Goal: Task Accomplishment & Management: Manage account settings

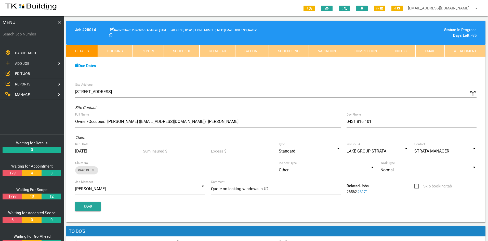
click at [21, 81] on link "REPORTS" at bounding box center [25, 84] width 53 height 10
click at [31, 83] on span "SUPERVISOR BOOKINGS" at bounding box center [35, 84] width 40 height 4
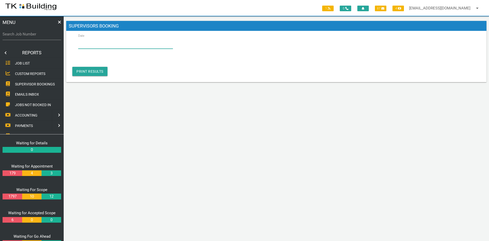
click at [99, 45] on input "Date" at bounding box center [125, 43] width 95 height 12
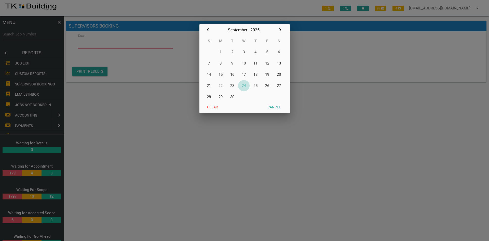
click at [245, 85] on button "24" at bounding box center [244, 85] width 12 height 11
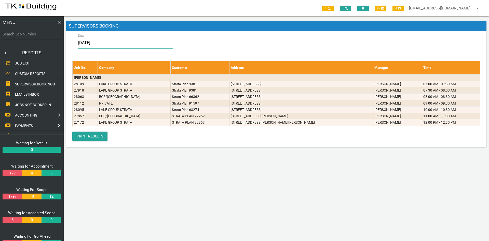
click at [110, 42] on input "[DATE]" at bounding box center [125, 43] width 95 height 12
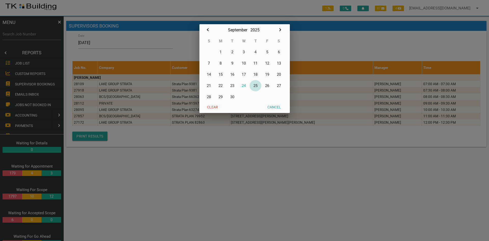
click at [256, 87] on button "25" at bounding box center [256, 85] width 12 height 11
type input "[DATE]"
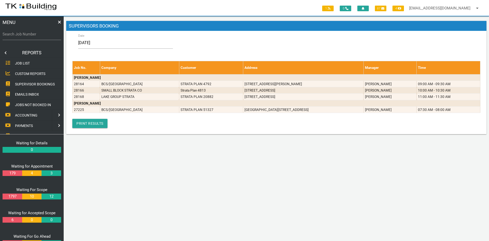
click at [198, 123] on div "Job No. Company Customer Address Manager Time [PERSON_NAME] 28164 BCS/[GEOGRAPH…" at bounding box center [276, 94] width 408 height 67
click at [230, 122] on div "Job No. Company Customer Address Manager Time [PERSON_NAME] 28164 BCS/[GEOGRAPH…" at bounding box center [276, 94] width 408 height 67
click at [245, 125] on div "Job No. Company Customer Address Manager Time [PERSON_NAME] 28164 BCS/[GEOGRAPH…" at bounding box center [276, 94] width 408 height 67
click at [5, 52] on link at bounding box center [5, 53] width 10 height 10
click at [22, 72] on span "EDIT JOB" at bounding box center [22, 74] width 15 height 4
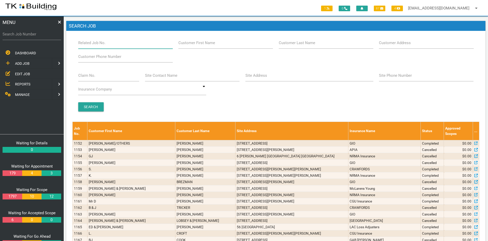
click at [113, 45] on input "Related Job No." at bounding box center [125, 43] width 95 height 12
type input "26967"
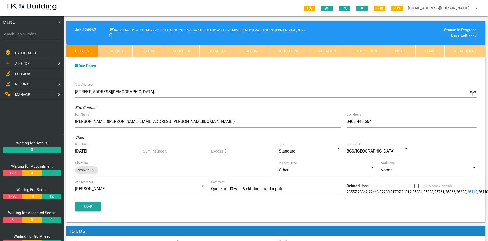
click at [409, 52] on link "Notes" at bounding box center [401, 51] width 30 height 12
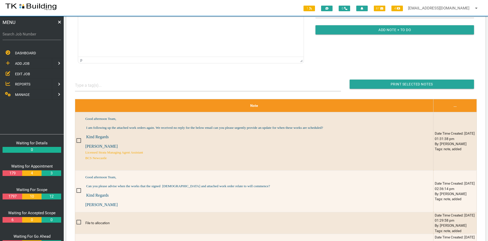
scroll to position [127, 0]
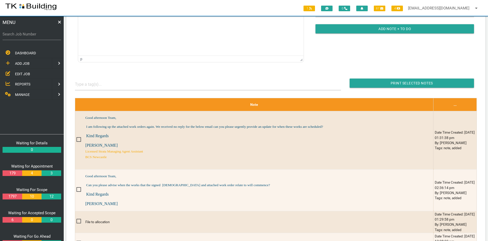
click at [204, 63] on div "To open the popup, press Shift+Enter To open the popup, press Shift+Enter To op…" at bounding box center [191, 1] width 238 height 132
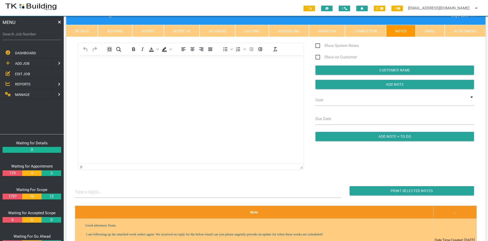
scroll to position [0, 0]
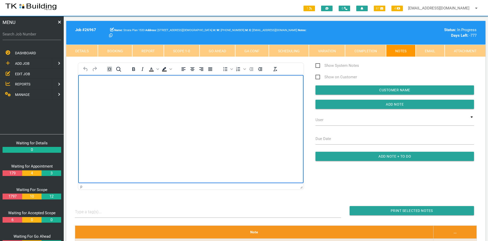
click at [190, 98] on html at bounding box center [190, 86] width 225 height 23
click at [119, 94] on p "Assume they are not oing ahead with the works so we will close the file" at bounding box center [191, 94] width 212 height 4
click at [122, 96] on body "[PERSON_NAME] hasnt chased up this work order for 12 months Assume they are not…" at bounding box center [190, 94] width 225 height 27
click at [119, 94] on p "Assume they are not oing ahead with the works so we will close the file" at bounding box center [191, 94] width 212 height 4
click at [100, 84] on p "[PERSON_NAME] hasnt chased up this work order for 12 months" at bounding box center [191, 83] width 212 height 4
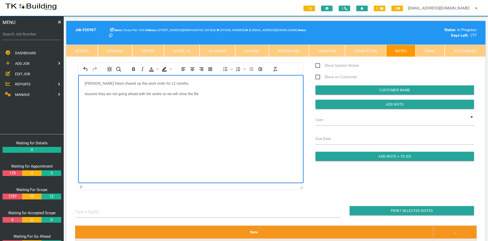
click at [102, 84] on p "[PERSON_NAME] hasnt chased up this work order for 12 months" at bounding box center [191, 83] width 212 height 4
click at [155, 109] on html "[PERSON_NAME] hasn't chased up this work order for 12 months Assume they are no…" at bounding box center [190, 92] width 225 height 34
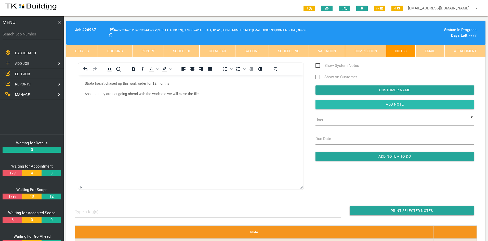
click at [409, 106] on input "button" at bounding box center [394, 104] width 158 height 9
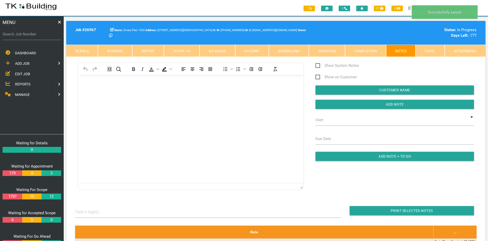
click at [236, 98] on html at bounding box center [190, 86] width 225 height 23
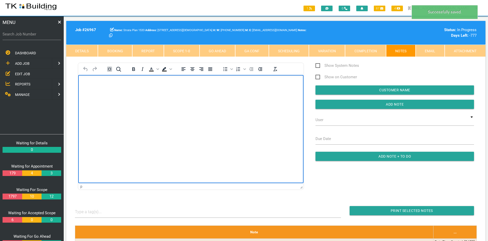
click at [238, 98] on html at bounding box center [190, 86] width 225 height 23
click at [359, 50] on link "Completion" at bounding box center [365, 51] width 41 height 12
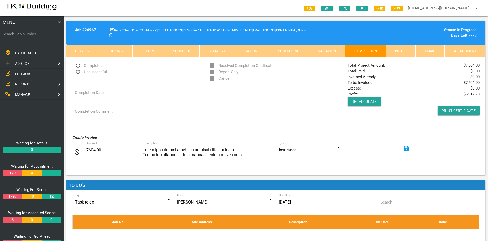
click at [78, 71] on span "Unsuccessful" at bounding box center [91, 72] width 32 height 6
click at [78, 71] on input "Unsuccessful" at bounding box center [76, 70] width 3 height 3
radio input "true"
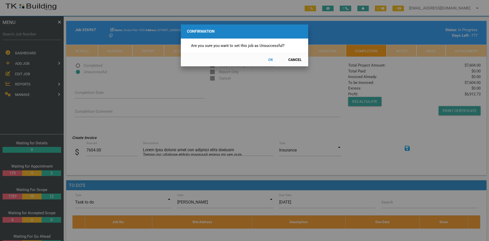
click at [269, 60] on button "OK" at bounding box center [270, 59] width 22 height 9
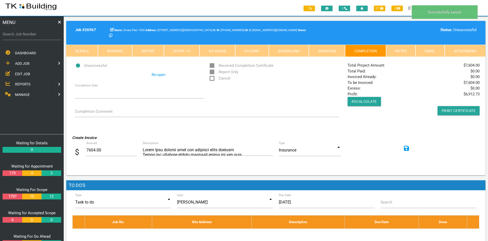
click at [398, 131] on div "Create Invoice $ Amount 7604.00 Description Type Insurance Insurance Customer I…" at bounding box center [275, 148] width 413 height 34
click at [23, 72] on span "EDIT JOB" at bounding box center [22, 74] width 15 height 4
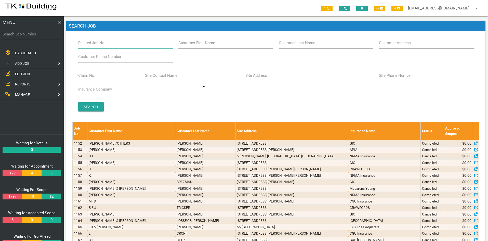
click at [121, 44] on input "Related Job No." at bounding box center [125, 43] width 95 height 12
type input "26967"
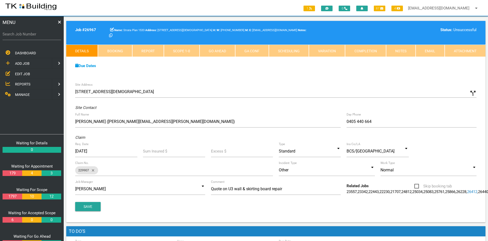
click at [291, 68] on div "Due Dates" at bounding box center [275, 66] width 407 height 6
click at [400, 52] on link "Notes" at bounding box center [401, 51] width 30 height 12
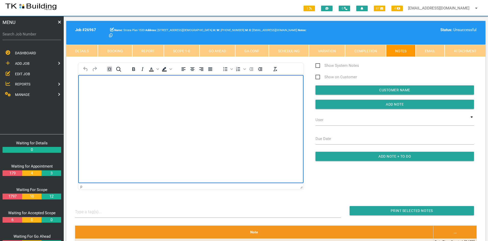
click at [240, 98] on html at bounding box center [190, 86] width 225 height 23
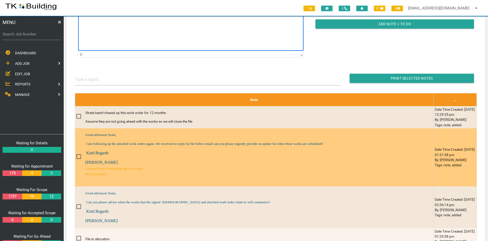
scroll to position [127, 0]
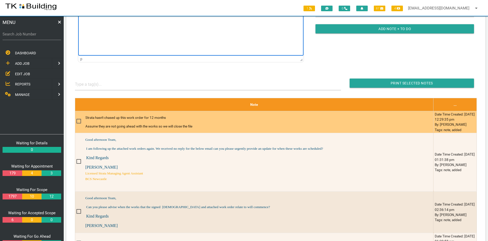
click at [78, 121] on span at bounding box center [80, 121] width 9 height 6
click at [78, 121] on input "checkbox" at bounding box center [77, 119] width 3 height 3
checkbox input "true"
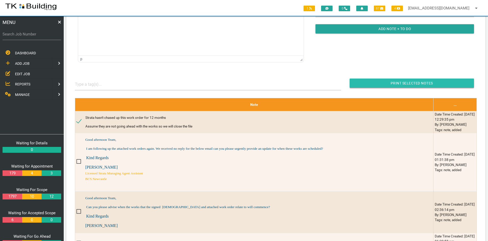
click at [425, 80] on input "button" at bounding box center [412, 82] width 124 height 9
click at [17, 72] on span "EDIT JOB" at bounding box center [22, 74] width 15 height 4
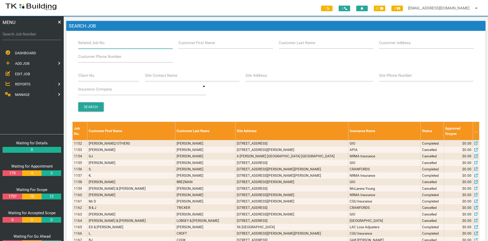
click at [111, 47] on input "Related Job No." at bounding box center [125, 43] width 95 height 12
type input "27957"
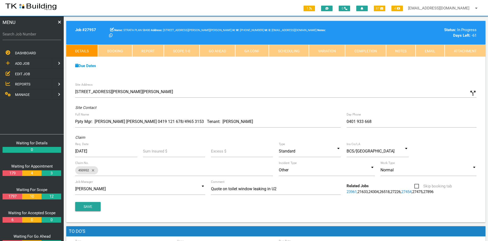
click at [188, 48] on link "Scope 1 - 0" at bounding box center [181, 51] width 35 height 12
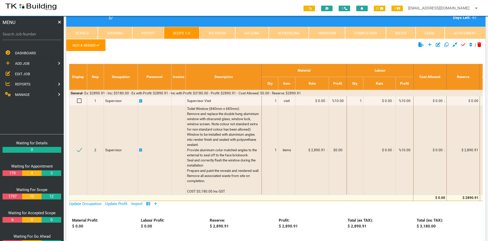
scroll to position [25, 0]
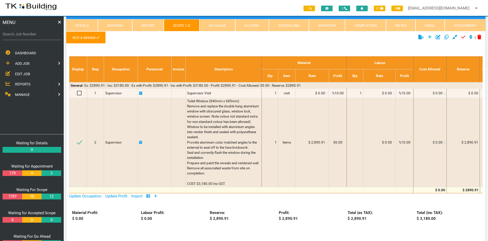
click at [19, 74] on span "EDIT JOB" at bounding box center [22, 74] width 15 height 4
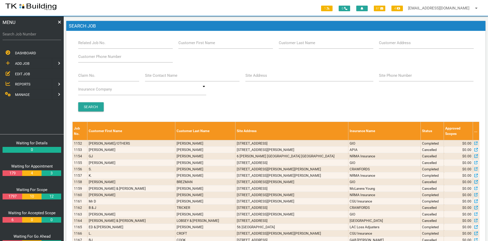
click at [231, 106] on div "Search" at bounding box center [275, 106] width 401 height 9
click at [316, 43] on input "Customer Last Name" at bounding box center [326, 43] width 95 height 12
type input "58400"
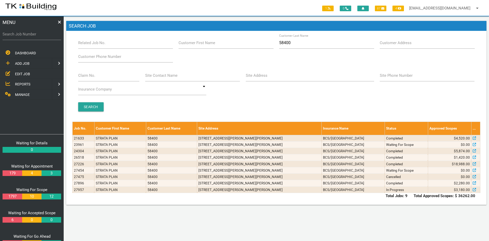
click at [328, 62] on div "Branch Boolaroo Boolaroo Related Job No. Customer First Name Customer Last Name…" at bounding box center [276, 51] width 403 height 28
drag, startPoint x: 297, startPoint y: 44, endPoint x: 280, endPoint y: 44, distance: 16.8
click at [280, 44] on input "58400" at bounding box center [326, 43] width 95 height 12
click at [122, 43] on input "Related Job No." at bounding box center [125, 43] width 95 height 12
type input "27957"
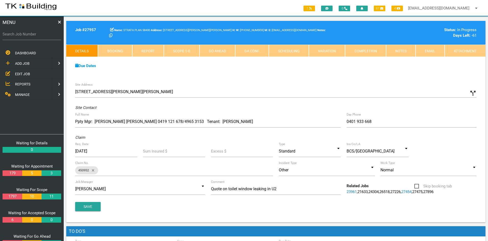
click at [255, 84] on div "Site Address [STREET_ADDRESS][PERSON_NAME] call_split Custom Address Street [GE…" at bounding box center [275, 151] width 419 height 142
click at [246, 79] on div "Due Dates Waiting for Appointment From [DATE] To [DATE] Waiting For Scope From …" at bounding box center [275, 68] width 419 height 23
click at [238, 79] on div "Due Dates Waiting for Appointment From [DATE] To [DATE] Waiting For Scope From …" at bounding box center [275, 68] width 419 height 23
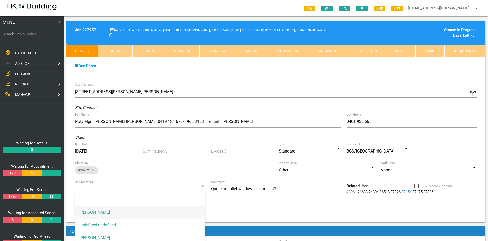
click at [201, 188] on input at bounding box center [140, 189] width 130 height 12
click at [122, 234] on span "[PERSON_NAME]" at bounding box center [140, 237] width 130 height 13
type input "[PERSON_NAME]"
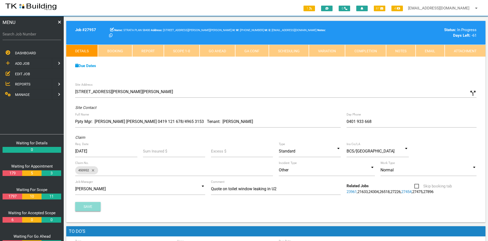
click at [92, 208] on button "Save" at bounding box center [87, 206] width 25 height 9
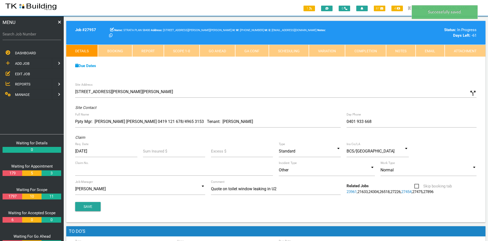
click at [303, 72] on div "Due Dates Waiting for Appointment From [DATE] To [DATE] Waiting For Scope From …" at bounding box center [275, 68] width 419 height 23
click at [397, 48] on link "Notes" at bounding box center [401, 51] width 30 height 12
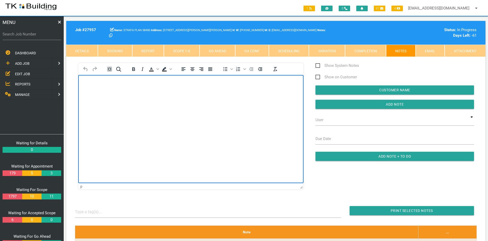
click at [235, 98] on html at bounding box center [190, 86] width 225 height 23
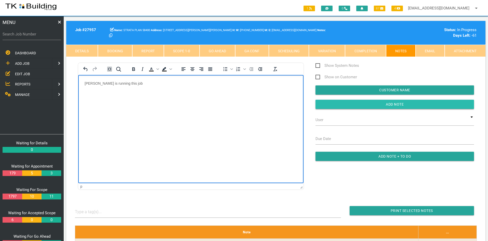
click at [399, 102] on input "Add Note" at bounding box center [394, 104] width 158 height 9
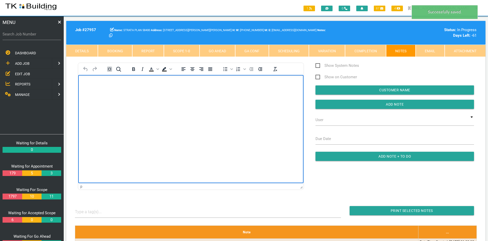
click at [244, 98] on html at bounding box center [190, 86] width 225 height 23
click at [243, 98] on html at bounding box center [190, 86] width 225 height 23
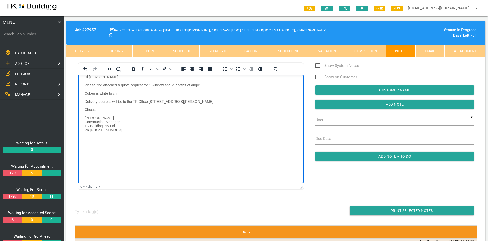
click at [117, 79] on div "Rich Text Area. Press ALT-0 for help." at bounding box center [191, 81] width 212 height 4
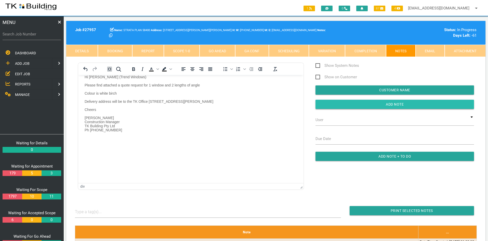
click at [399, 104] on input "button" at bounding box center [394, 104] width 158 height 9
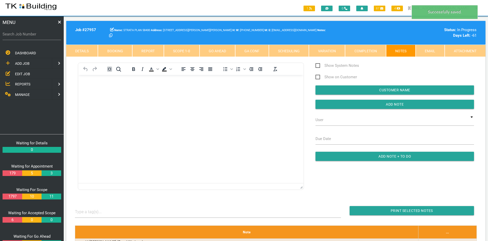
click at [250, 98] on html at bounding box center [190, 86] width 225 height 23
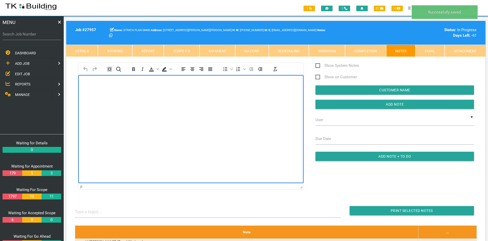
click at [220, 98] on html at bounding box center [190, 86] width 225 height 23
click at [185, 50] on link "Scope 1 - 0" at bounding box center [181, 51] width 35 height 12
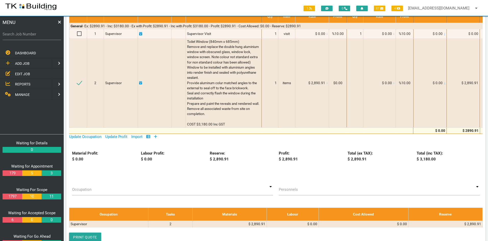
scroll to position [102, 0]
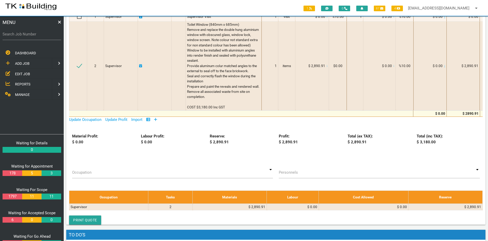
click at [23, 73] on span "EDIT JOB" at bounding box center [22, 74] width 15 height 4
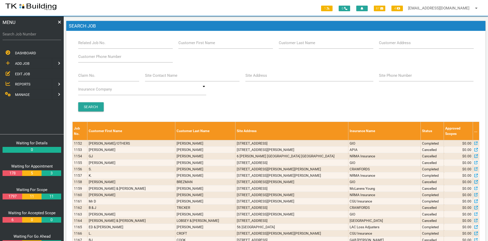
click at [224, 100] on div "Branch Boolaroo Boolaroo Related Job No. Customer First Name Customer Last Name…" at bounding box center [275, 76] width 407 height 79
click at [108, 43] on input "Related Job No." at bounding box center [125, 43] width 95 height 12
click at [119, 45] on input "Related Job No." at bounding box center [125, 43] width 95 height 12
type input "27822"
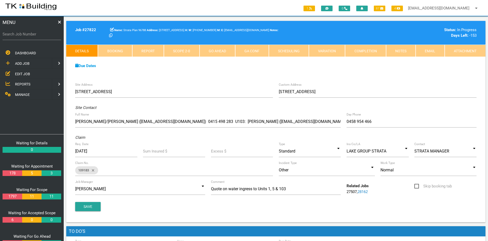
click at [178, 79] on div "Due Dates Waiting for Appointment From [DATE] To [DATE] Waiting For Scope From …" at bounding box center [275, 68] width 419 height 23
click at [390, 54] on link "Notes" at bounding box center [401, 51] width 30 height 12
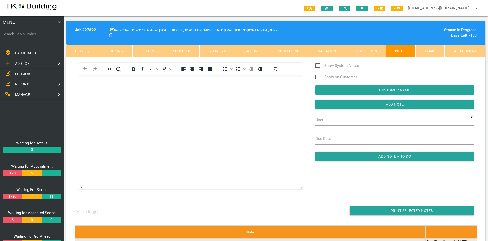
click at [184, 53] on link "Scope 2 - 0" at bounding box center [181, 51] width 35 height 12
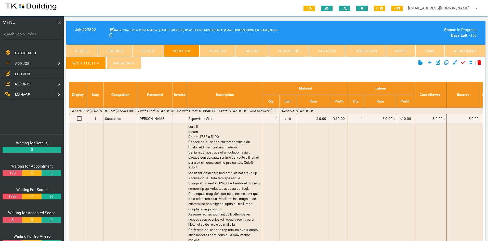
click at [84, 62] on link "W/O # 111311" at bounding box center [85, 63] width 39 height 12
click at [126, 62] on link "VARIATION" at bounding box center [123, 63] width 34 height 12
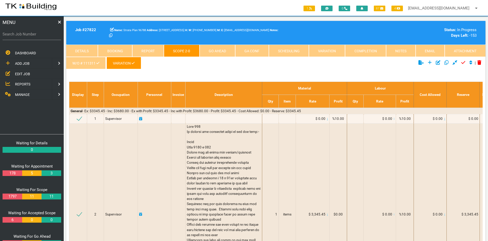
click at [402, 52] on link "Notes" at bounding box center [401, 51] width 30 height 12
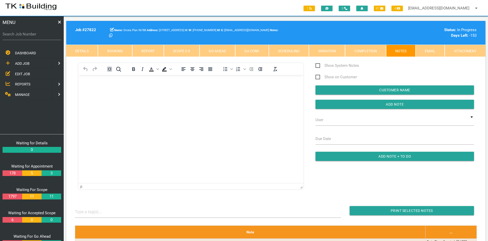
click at [192, 98] on html at bounding box center [190, 86] width 225 height 23
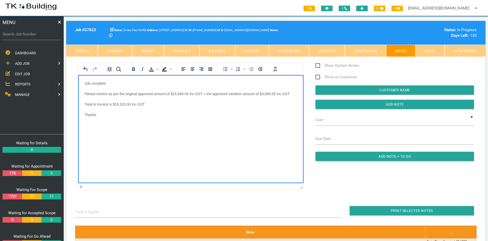
click at [192, 129] on html "Job complete Please invoice as per the original approved amount of $15,640.00 I…" at bounding box center [190, 102] width 225 height 55
click at [393, 104] on input "Add Note" at bounding box center [394, 104] width 158 height 9
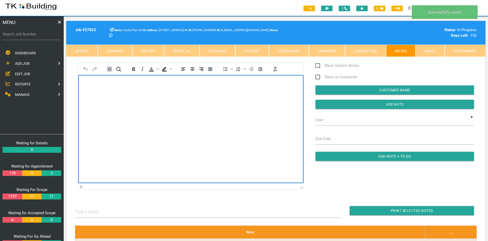
click at [222, 98] on html at bounding box center [190, 86] width 225 height 23
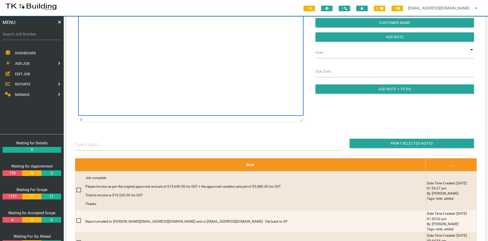
scroll to position [76, 0]
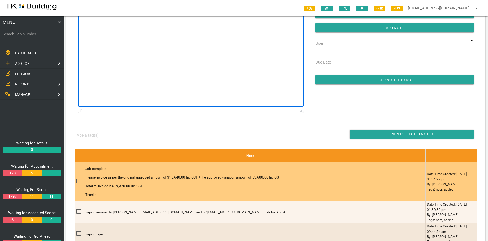
click at [79, 180] on span at bounding box center [80, 181] width 9 height 6
click at [79, 180] on input "checkbox" at bounding box center [77, 179] width 3 height 3
checkbox input "true"
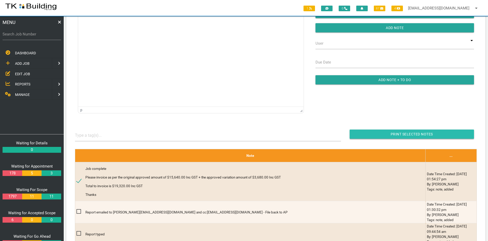
click at [390, 134] on input "button" at bounding box center [412, 133] width 124 height 9
click at [19, 74] on span "EDIT JOB" at bounding box center [22, 74] width 15 height 4
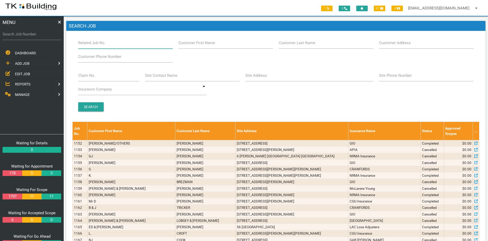
click at [116, 46] on input "Related Job No." at bounding box center [125, 43] width 95 height 12
type input "27705"
click at [87, 107] on input "Search" at bounding box center [90, 106] width 25 height 9
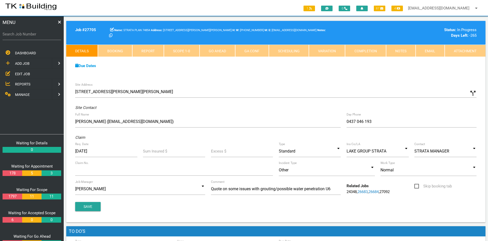
click at [283, 68] on div "Due Dates" at bounding box center [275, 66] width 407 height 6
click at [395, 50] on link "Notes" at bounding box center [401, 51] width 30 height 12
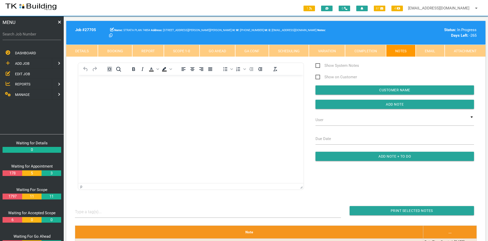
click at [221, 98] on html at bounding box center [190, 86] width 225 height 23
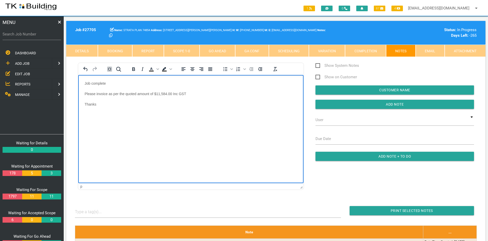
click at [221, 119] on html "Job complete Please invoice as per the quoted amount of $11,584.00 Inc GST Than…" at bounding box center [190, 97] width 225 height 44
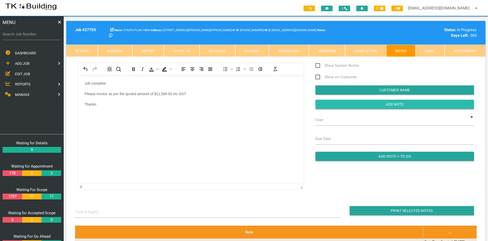
click at [393, 104] on input "button" at bounding box center [394, 104] width 158 height 9
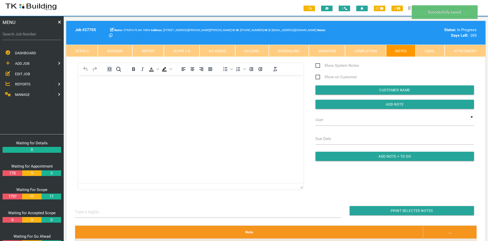
click at [234, 98] on html at bounding box center [190, 86] width 225 height 23
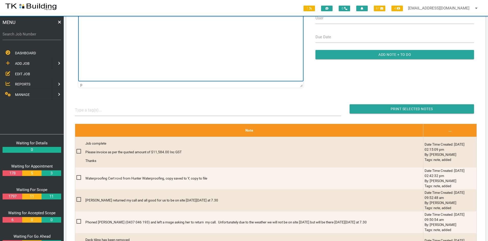
scroll to position [102, 0]
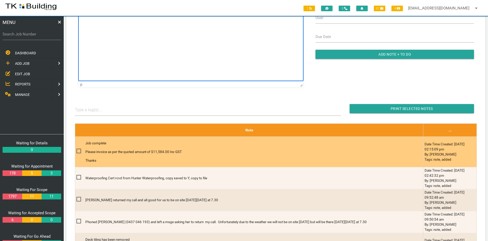
click at [78, 150] on span at bounding box center [80, 151] width 9 height 6
click at [78, 150] on input "checkbox" at bounding box center [77, 149] width 3 height 3
checkbox input "true"
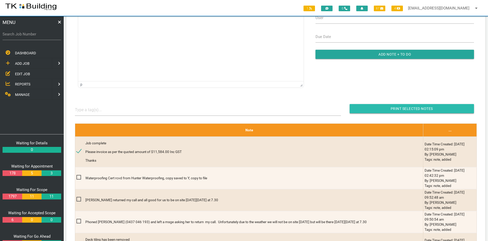
click at [406, 107] on input "Print Selected Notes" at bounding box center [412, 108] width 124 height 9
click at [22, 72] on span "EDIT JOB" at bounding box center [22, 74] width 15 height 4
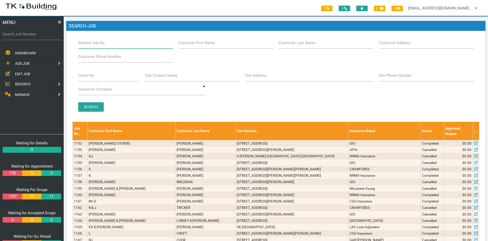
click at [122, 45] on input "Related Job No." at bounding box center [125, 43] width 95 height 12
type input "27853"
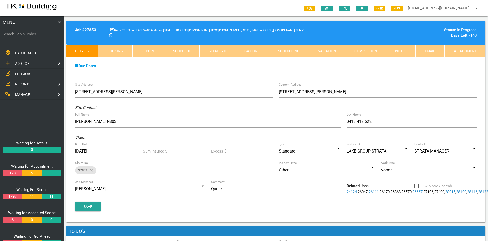
click at [237, 74] on div "Due Dates Waiting for Appointment From [DATE] To [DATE] Waiting For Scope From …" at bounding box center [275, 68] width 419 height 23
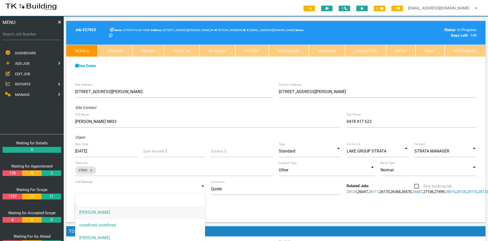
click at [195, 189] on input at bounding box center [140, 189] width 130 height 12
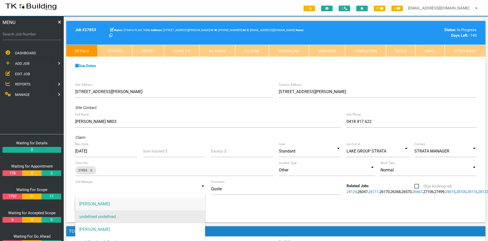
scroll to position [13, 0]
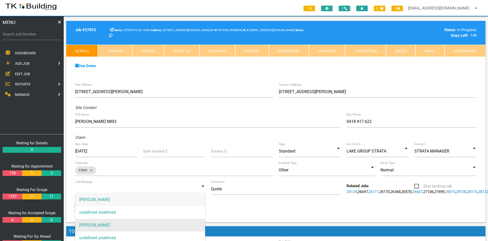
click at [129, 222] on span "[PERSON_NAME]" at bounding box center [140, 225] width 130 height 13
type input "[PERSON_NAME]"
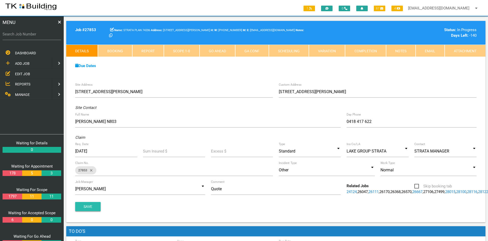
click at [91, 211] on button "Save" at bounding box center [87, 206] width 25 height 9
click at [222, 72] on div "Due Dates Waiting for Appointment From [DATE] To [DATE] Waiting For Scope From …" at bounding box center [275, 68] width 419 height 23
click at [255, 74] on div "Due Dates Waiting for Appointment From [DATE] To [DATE] Waiting For Scope From …" at bounding box center [275, 68] width 419 height 23
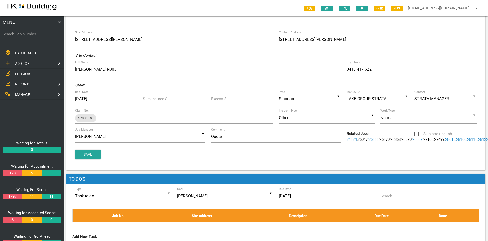
scroll to position [0, 0]
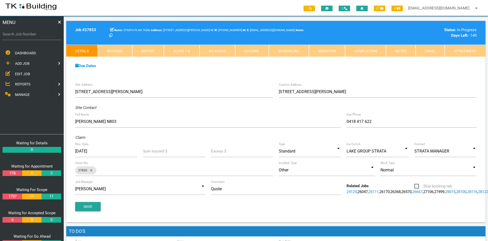
click at [398, 50] on link "Notes" at bounding box center [401, 51] width 30 height 12
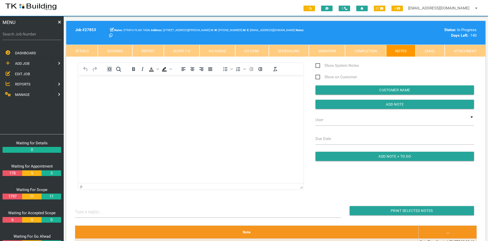
click at [212, 98] on html at bounding box center [190, 86] width 225 height 23
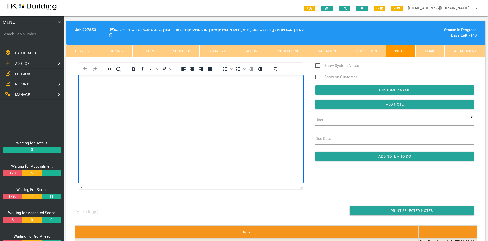
click at [210, 98] on html at bounding box center [190, 86] width 225 height 23
click at [225, 98] on html at bounding box center [190, 86] width 225 height 23
click at [209, 98] on html at bounding box center [190, 86] width 225 height 23
click at [219, 98] on html "[PERSON_NAME] is running this job" at bounding box center [190, 86] width 225 height 23
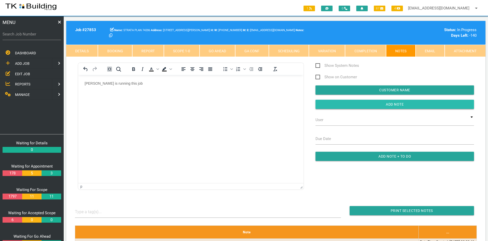
click at [384, 103] on input "button" at bounding box center [394, 104] width 158 height 9
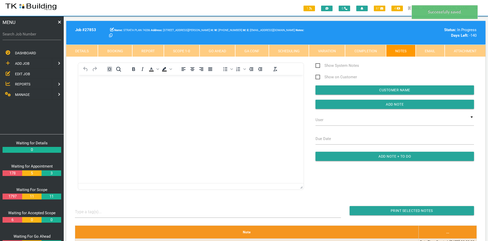
click at [215, 98] on html at bounding box center [190, 86] width 225 height 23
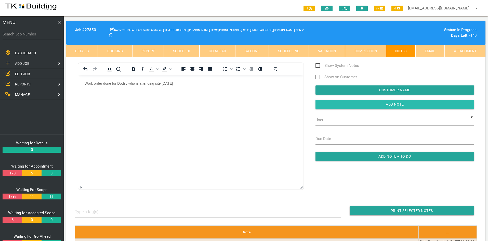
click at [390, 105] on input "button" at bounding box center [394, 104] width 158 height 9
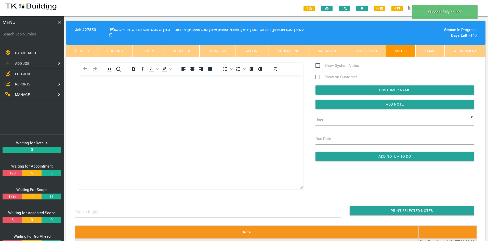
click at [271, 98] on html at bounding box center [190, 86] width 225 height 23
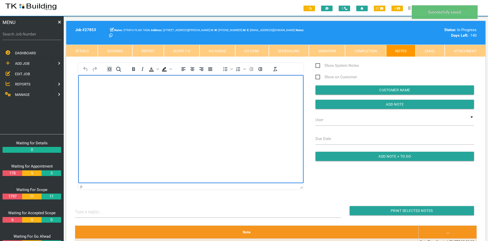
click at [243, 98] on html at bounding box center [190, 86] width 225 height 23
click at [225, 98] on html at bounding box center [190, 86] width 225 height 23
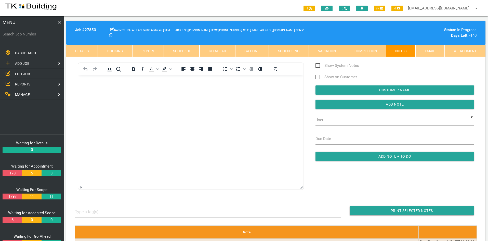
click at [20, 72] on span "EDIT JOB" at bounding box center [22, 74] width 15 height 4
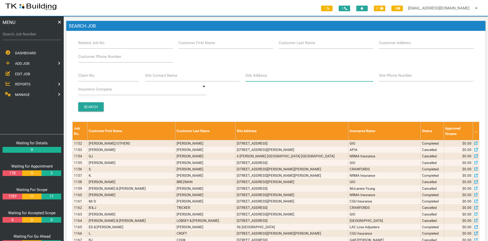
click at [280, 77] on input "Site Address" at bounding box center [309, 76] width 128 height 12
type input "[PERSON_NAME] street war"
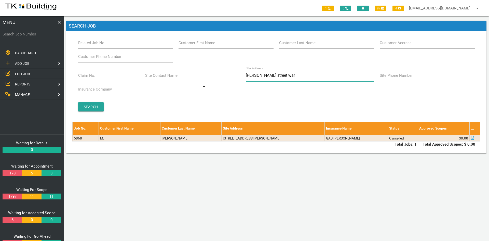
click at [286, 77] on input "[PERSON_NAME] street war" at bounding box center [310, 76] width 128 height 12
type input "c"
click at [26, 72] on span "EDIT JOB" at bounding box center [22, 74] width 15 height 4
click at [18, 74] on span "EDIT JOB" at bounding box center [22, 74] width 15 height 4
click at [112, 45] on input "Related Job No." at bounding box center [125, 43] width 95 height 12
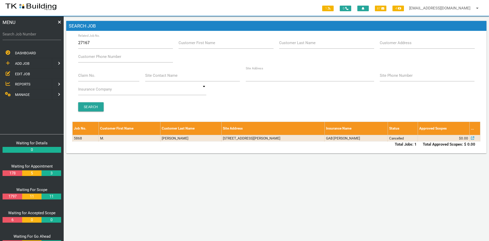
click at [24, 74] on span "EDIT JOB" at bounding box center [22, 74] width 15 height 4
click at [0, 69] on link "EDIT JOB" at bounding box center [32, 74] width 66 height 10
click at [107, 176] on div "1 0 87 4 [EMAIL_ADDRESS][DOMAIN_NAME] arrow_drop_down Account Preferences Logou…" at bounding box center [276, 128] width 425 height 224
click at [24, 94] on span "MANAGE" at bounding box center [22, 94] width 15 height 4
click at [6, 52] on link at bounding box center [5, 53] width 10 height 10
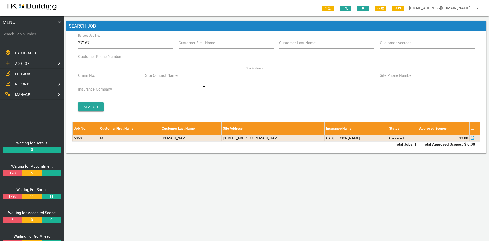
click at [24, 72] on span "EDIT JOB" at bounding box center [22, 74] width 15 height 4
click at [18, 74] on span "EDIT JOB" at bounding box center [22, 74] width 15 height 4
click at [330, 199] on div "1 0 87 4 [EMAIL_ADDRESS][DOMAIN_NAME] arrow_drop_down Account Preferences Logou…" at bounding box center [276, 128] width 425 height 224
click at [21, 72] on span "EDIT JOB" at bounding box center [22, 74] width 15 height 4
click at [146, 47] on input "27167" at bounding box center [125, 43] width 95 height 12
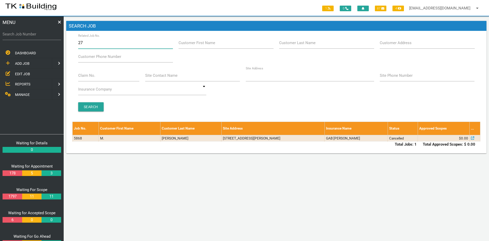
type input "2"
click at [109, 77] on input "Claim No." at bounding box center [108, 76] width 61 height 12
click at [113, 44] on input "Related Job No." at bounding box center [125, 43] width 95 height 12
type input "27853"
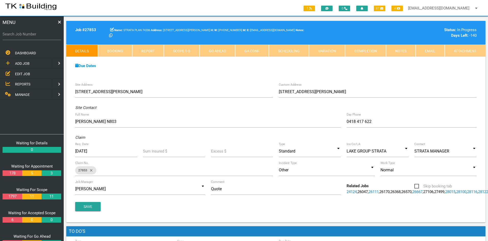
click at [23, 75] on span "EDIT JOB" at bounding box center [22, 74] width 15 height 4
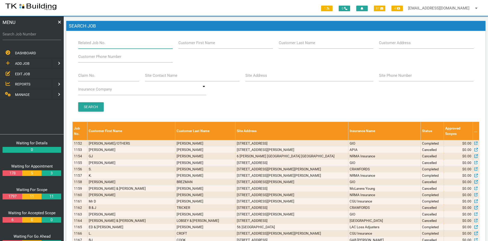
click at [119, 44] on input "Related Job No." at bounding box center [125, 43] width 95 height 12
type input "27853"
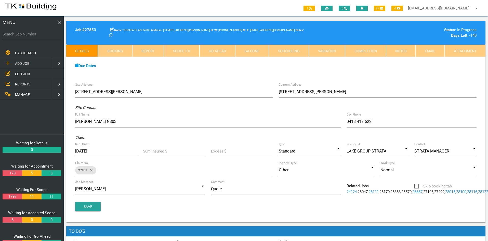
click at [407, 49] on link "Notes" at bounding box center [401, 51] width 30 height 12
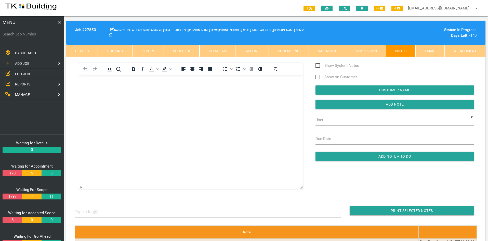
click at [185, 49] on link "Scope 1 - 0" at bounding box center [181, 51] width 35 height 12
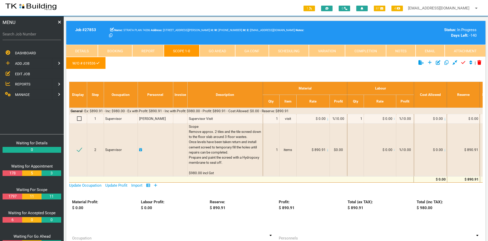
click at [23, 73] on span "EDIT JOB" at bounding box center [22, 74] width 15 height 4
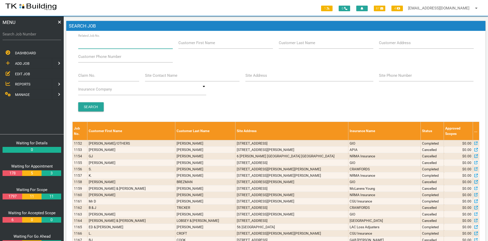
click at [110, 45] on input "Related Job No." at bounding box center [125, 43] width 95 height 12
type input "27940"
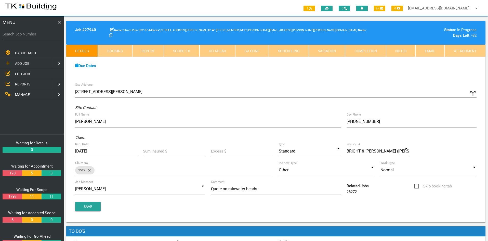
click at [226, 75] on div "Due Dates Waiting for Appointment From [DATE] To [DATE] Waiting For Scope From …" at bounding box center [275, 68] width 419 height 23
click at [397, 52] on link "Notes" at bounding box center [401, 51] width 30 height 12
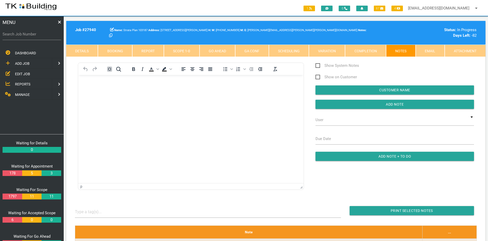
click at [197, 98] on html at bounding box center [190, 86] width 225 height 23
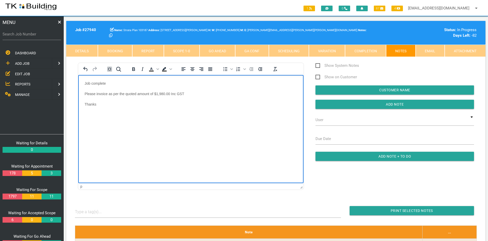
click at [191, 119] on html "Job complete Please invoice as per the quoted amount of $1,980.00 Inc GST Thanks" at bounding box center [190, 97] width 225 height 44
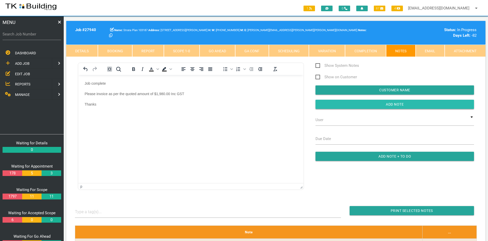
click at [389, 102] on input "button" at bounding box center [394, 104] width 158 height 9
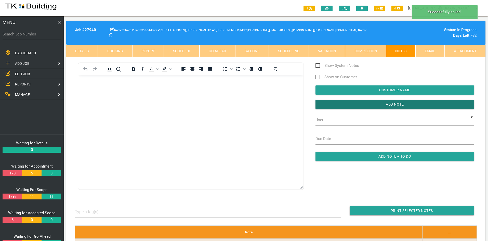
scroll to position [51, 0]
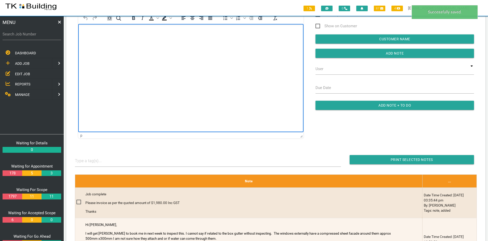
click at [182, 47] on html at bounding box center [190, 35] width 225 height 23
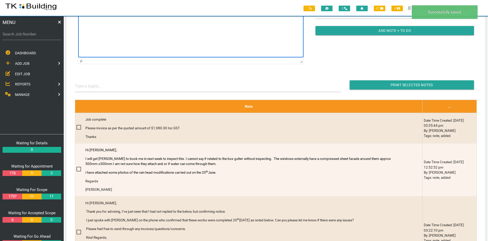
scroll to position [127, 0]
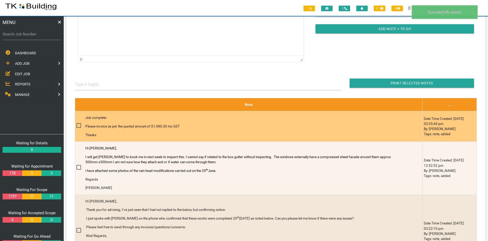
click at [79, 125] on span at bounding box center [80, 125] width 9 height 6
click at [79, 125] on input "checkbox" at bounding box center [77, 123] width 3 height 3
checkbox input "true"
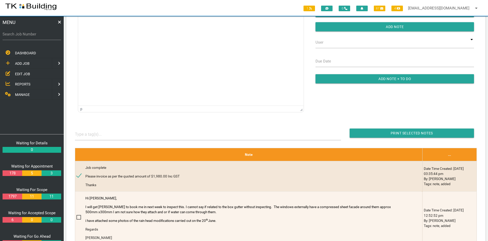
scroll to position [76, 0]
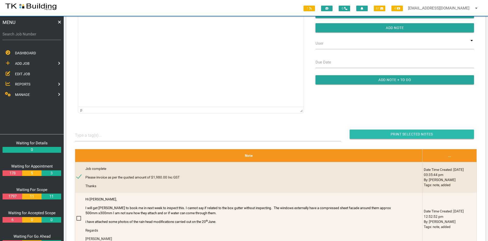
click at [409, 133] on input "Print Selected Notes" at bounding box center [412, 133] width 124 height 9
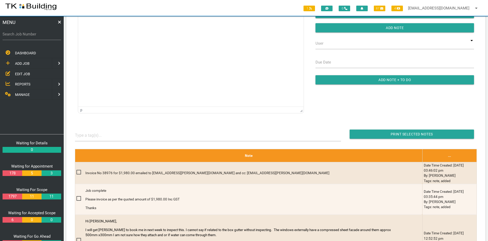
click at [19, 76] on span "EDIT JOB" at bounding box center [22, 74] width 15 height 4
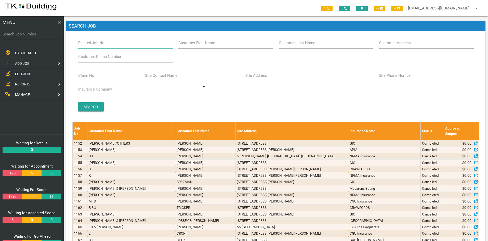
click at [112, 44] on input "Related Job No." at bounding box center [125, 43] width 95 height 12
type input "28029"
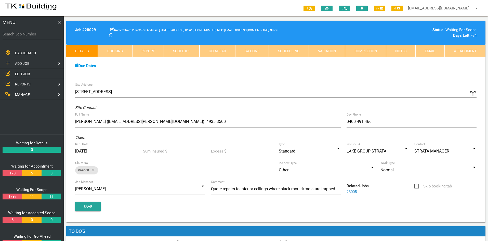
click at [390, 53] on link "Notes" at bounding box center [401, 51] width 30 height 12
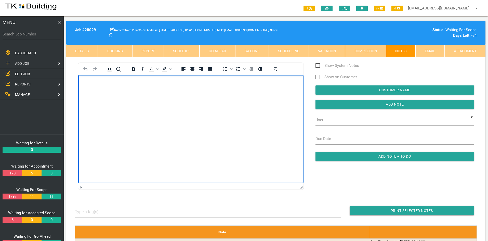
click at [185, 98] on html at bounding box center [190, 86] width 225 height 23
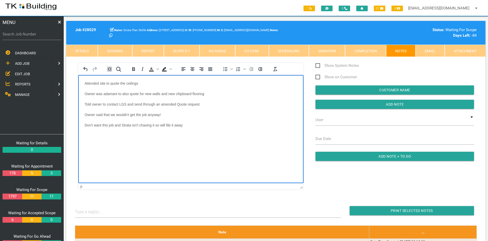
click at [212, 123] on body "Attended site to quote the ceilings Owner was adamant to also quote for new wal…" at bounding box center [190, 126] width 225 height 90
click at [389, 103] on input "button" at bounding box center [394, 104] width 158 height 9
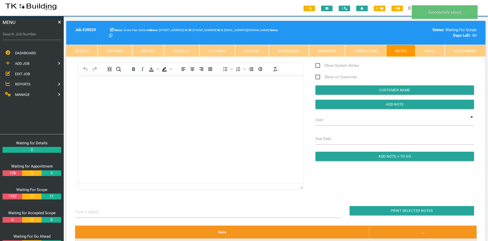
click at [277, 98] on html at bounding box center [190, 86] width 225 height 23
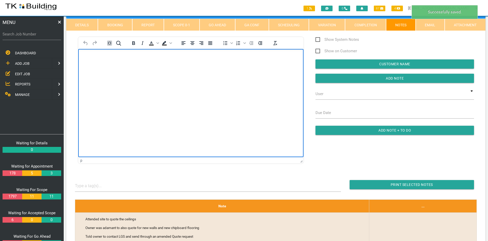
scroll to position [51, 0]
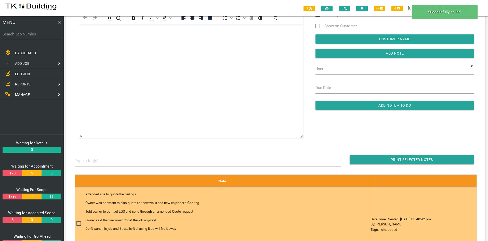
click at [78, 223] on span at bounding box center [80, 223] width 9 height 6
click at [78, 223] on input "checkbox" at bounding box center [77, 221] width 3 height 3
checkbox input "true"
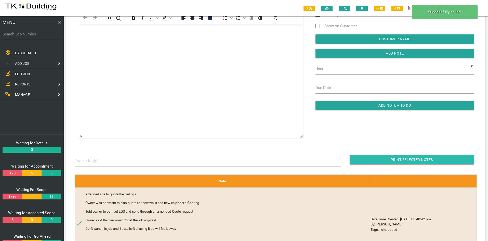
click at [392, 158] on input "button" at bounding box center [412, 159] width 124 height 9
